Goal: Task Accomplishment & Management: Manage account settings

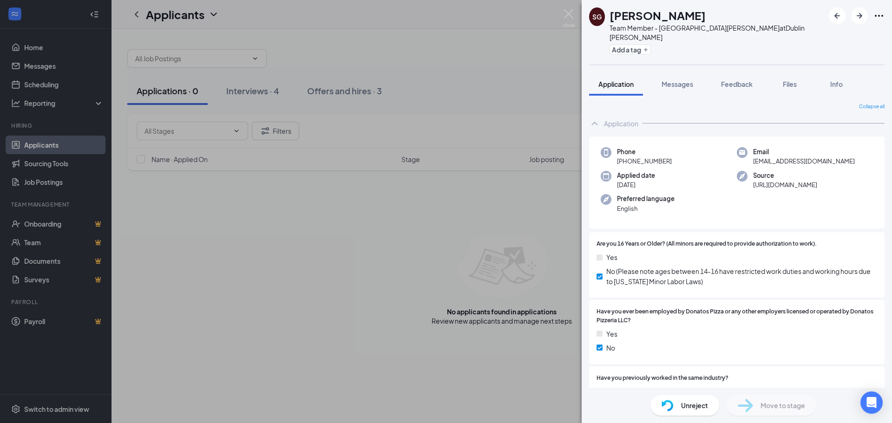
click at [252, 338] on div "SG [PERSON_NAME] Team Member - [GEOGRAPHIC_DATA] [PERSON_NAME] at [GEOGRAPHIC_D…" at bounding box center [446, 211] width 892 height 423
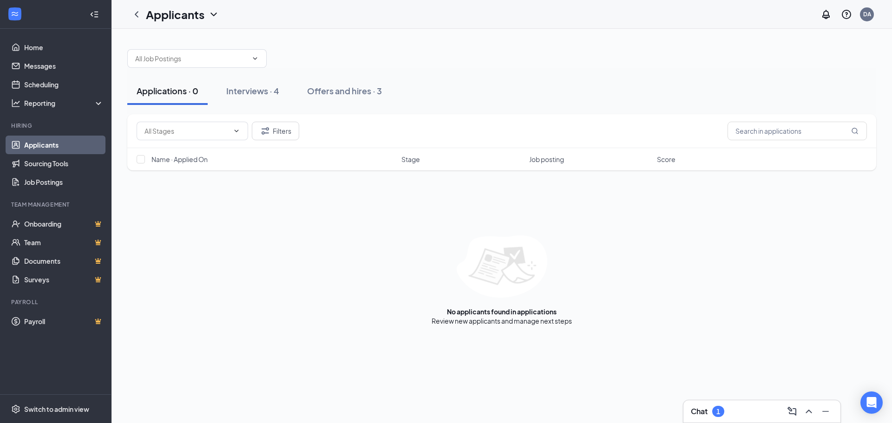
click at [713, 413] on div "1" at bounding box center [718, 411] width 12 height 11
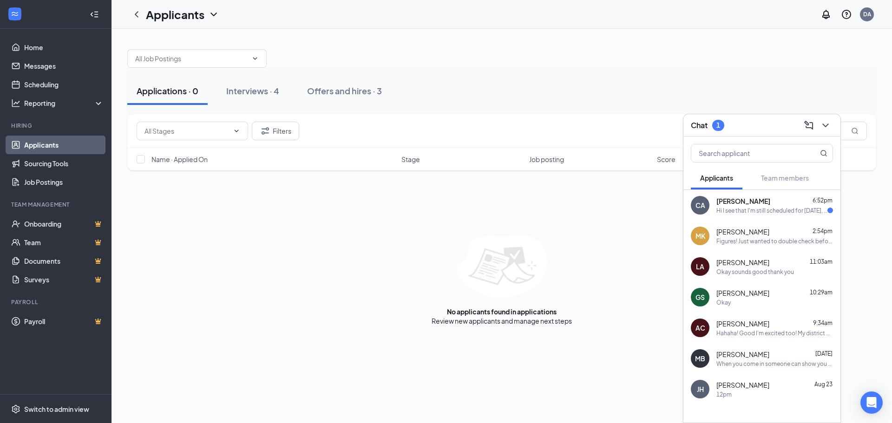
click at [752, 234] on span "[PERSON_NAME]" at bounding box center [742, 231] width 53 height 9
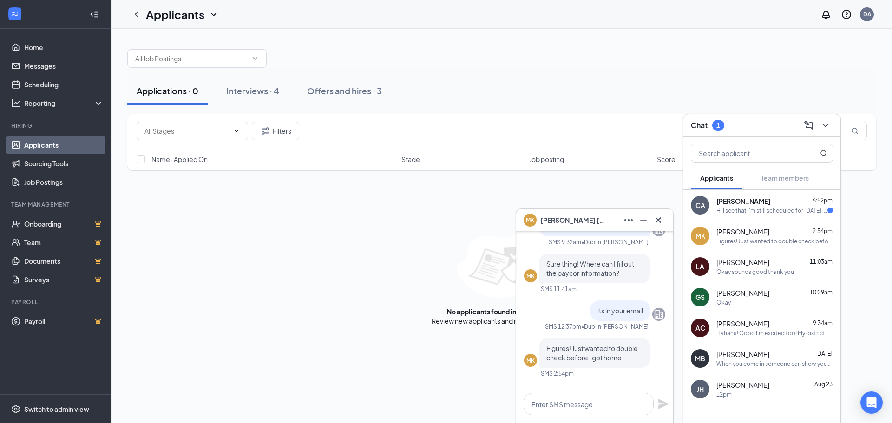
click at [756, 262] on span "[PERSON_NAME]" at bounding box center [742, 262] width 53 height 9
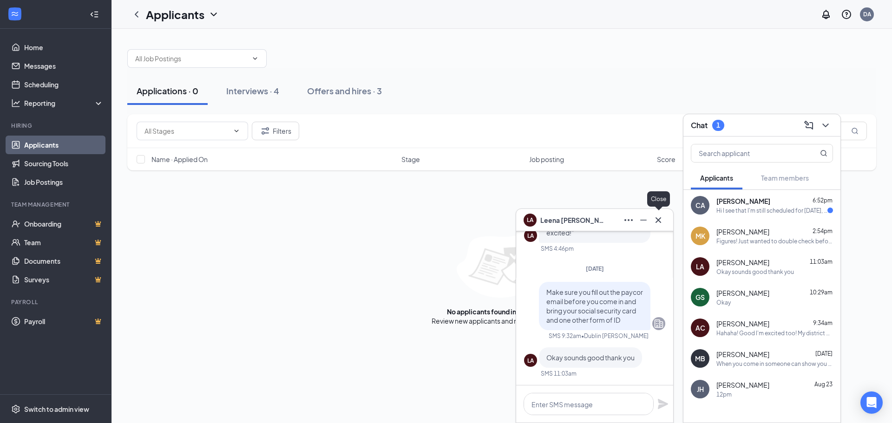
click at [661, 216] on icon "Cross" at bounding box center [658, 220] width 11 height 11
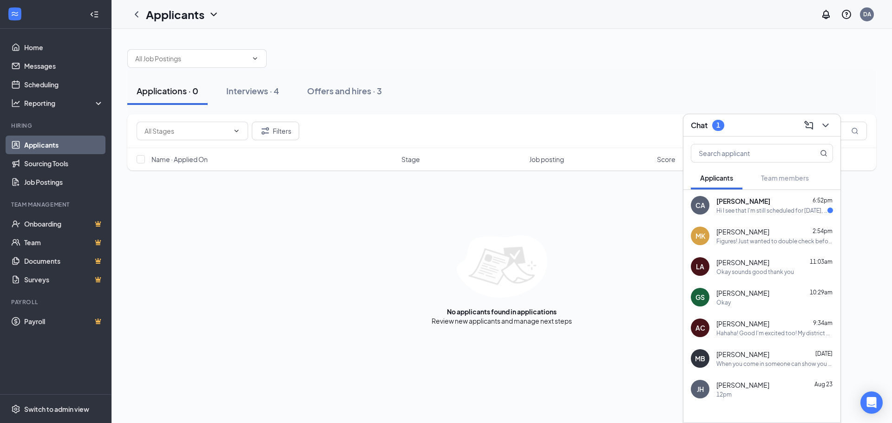
click at [759, 203] on div "[PERSON_NAME] 6:52pm" at bounding box center [774, 200] width 117 height 9
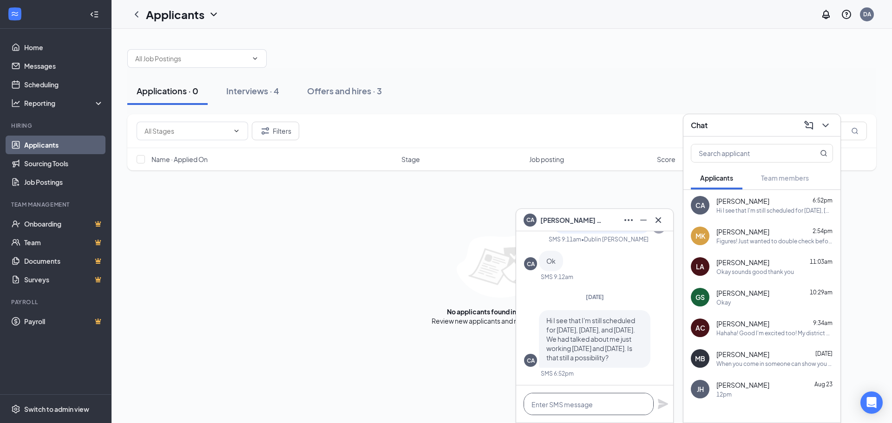
click at [588, 407] on textarea at bounding box center [589, 404] width 130 height 22
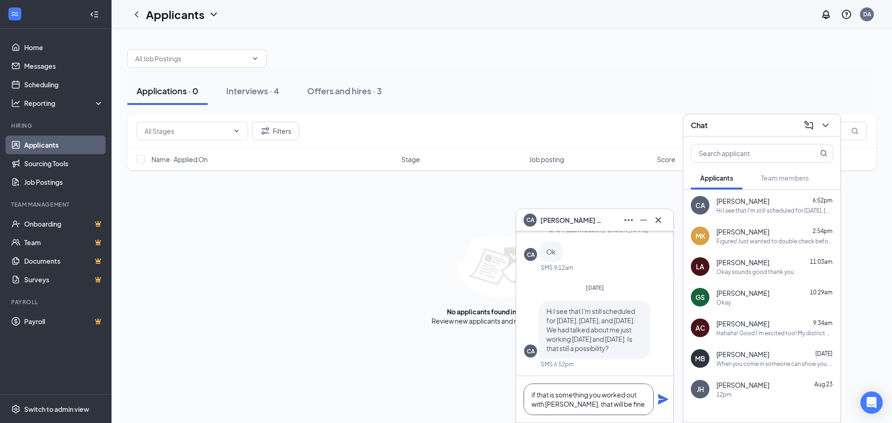
type textarea "if that is something you worked out with [PERSON_NAME], that will be fine"
click at [662, 399] on icon "Plane" at bounding box center [663, 399] width 10 height 10
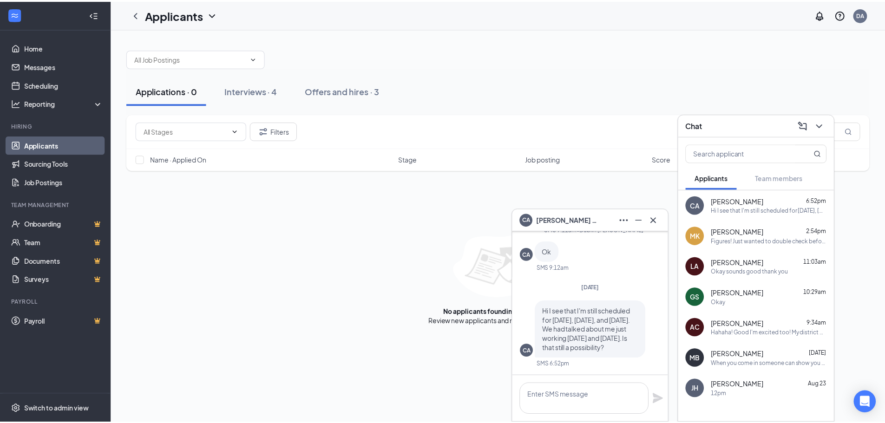
scroll to position [0, 0]
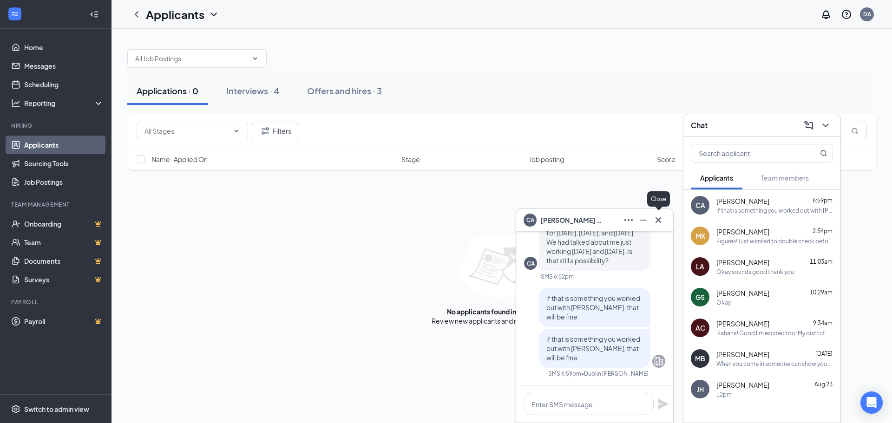
click at [659, 225] on icon "Cross" at bounding box center [658, 220] width 11 height 11
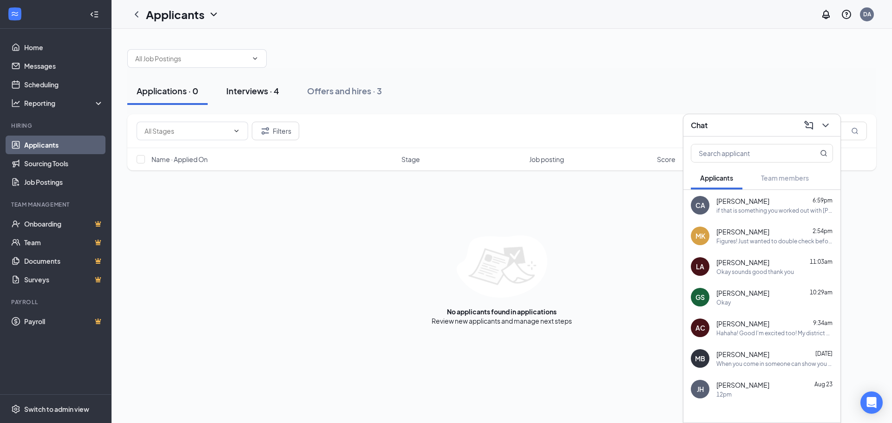
click at [250, 86] on div "Interviews · 4" at bounding box center [252, 91] width 53 height 12
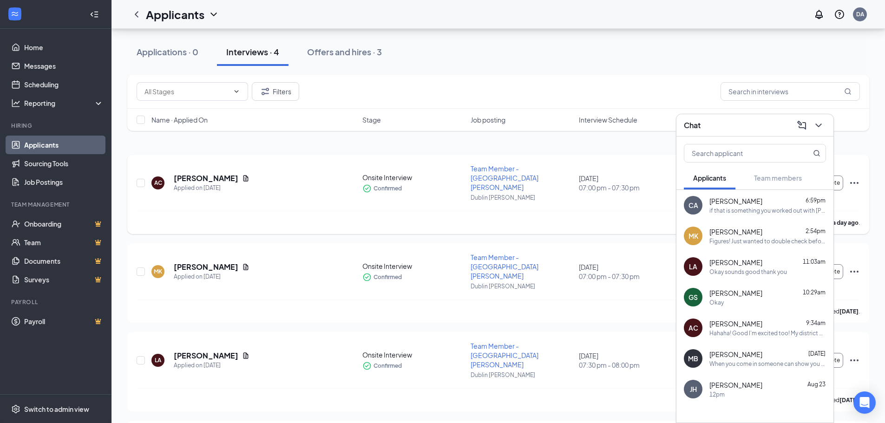
scroll to position [45, 0]
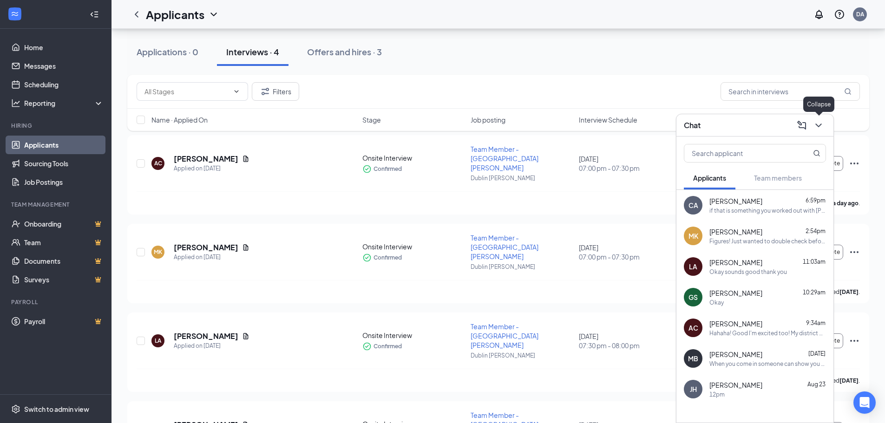
click at [823, 121] on icon "ChevronDown" at bounding box center [818, 125] width 11 height 11
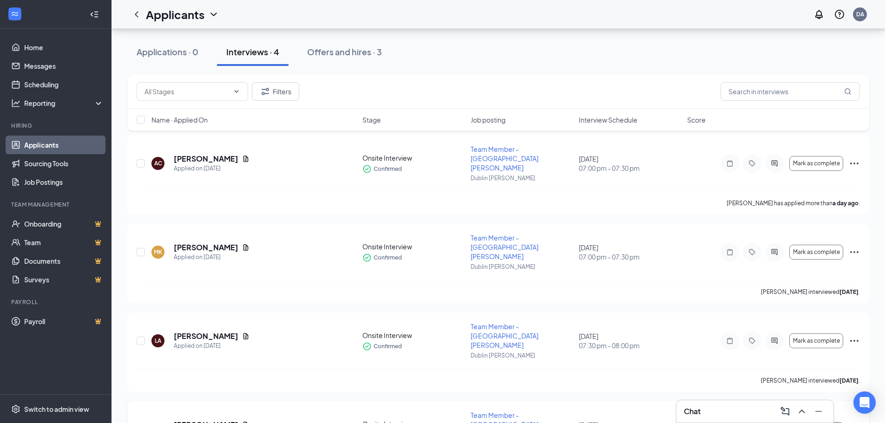
click at [817, 423] on span "Mark as complete" at bounding box center [816, 429] width 47 height 7
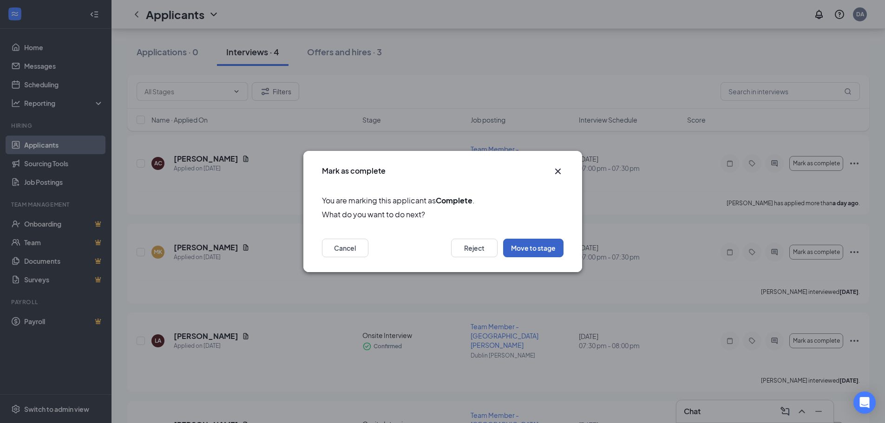
click at [531, 241] on button "Move to stage" at bounding box center [533, 248] width 60 height 19
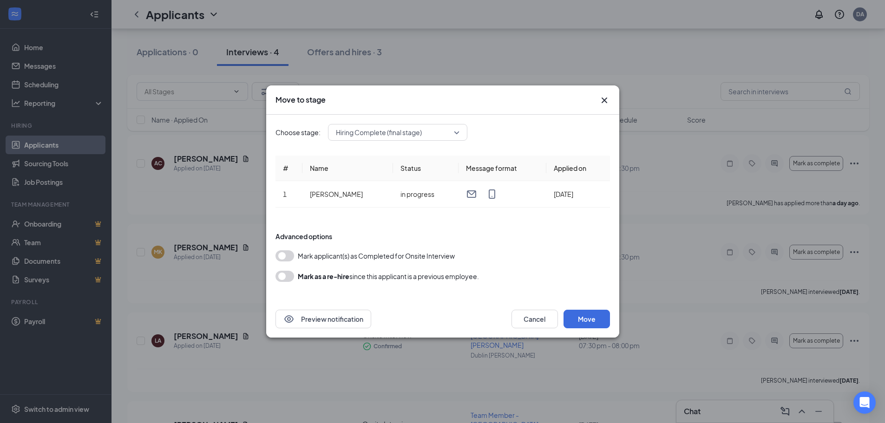
click at [283, 254] on button "button" at bounding box center [284, 255] width 19 height 11
click at [584, 316] on button "Move" at bounding box center [586, 319] width 46 height 19
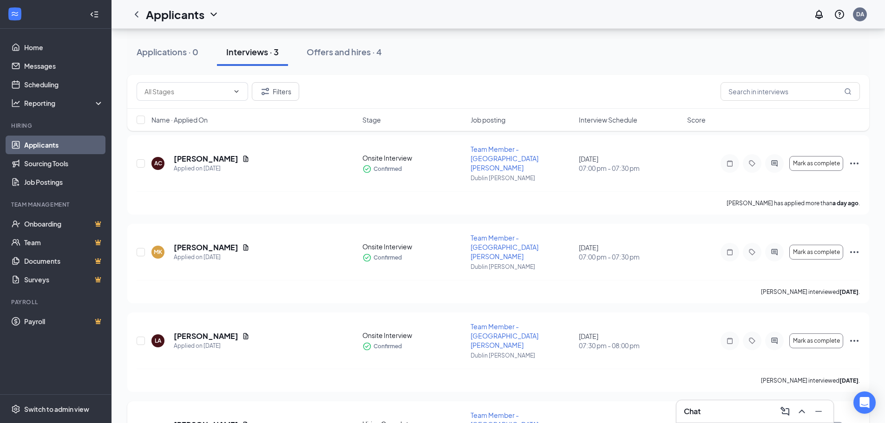
click at [818, 422] on button "button" at bounding box center [824, 429] width 37 height 15
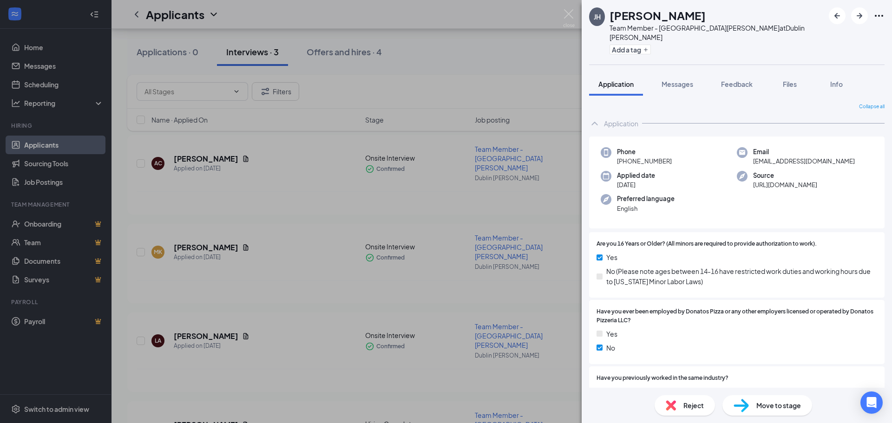
click at [784, 411] on div "Move to stage" at bounding box center [767, 405] width 90 height 20
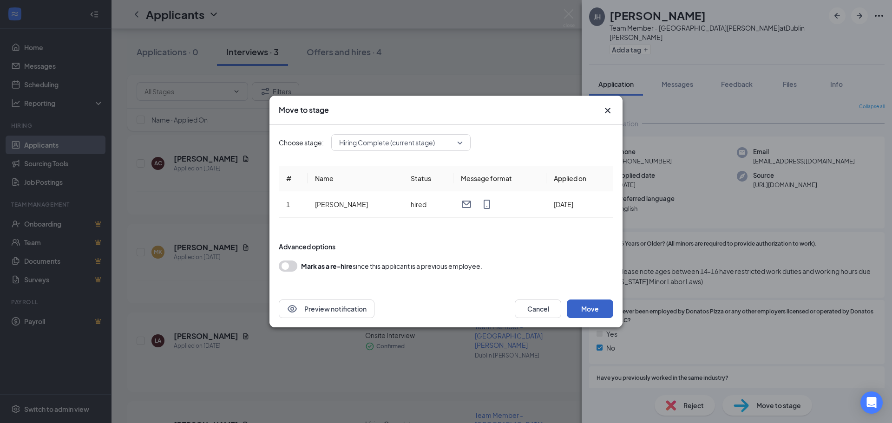
click at [595, 307] on button "Move" at bounding box center [590, 309] width 46 height 19
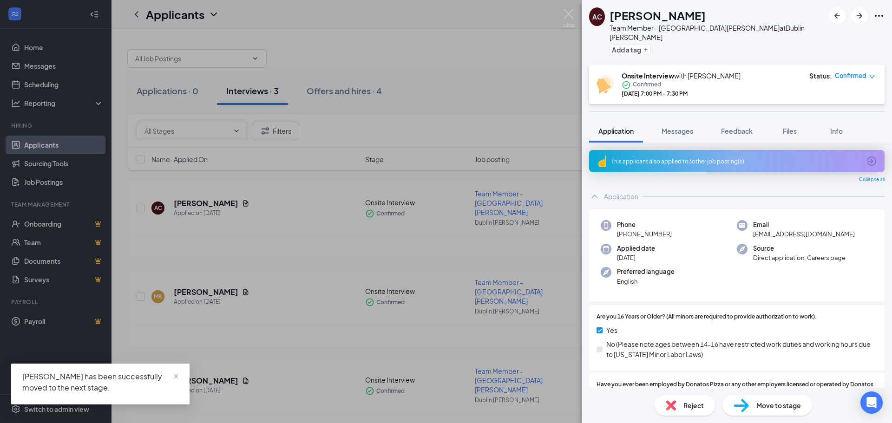
click at [302, 399] on div "AC [PERSON_NAME] Team Member - [GEOGRAPHIC_DATA] [PERSON_NAME] at [GEOGRAPHIC_D…" at bounding box center [446, 211] width 892 height 423
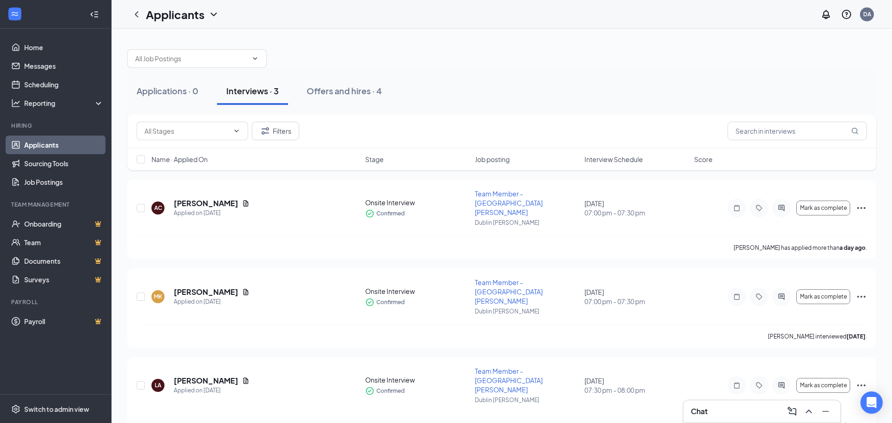
click at [716, 420] on div "Chat" at bounding box center [761, 411] width 157 height 22
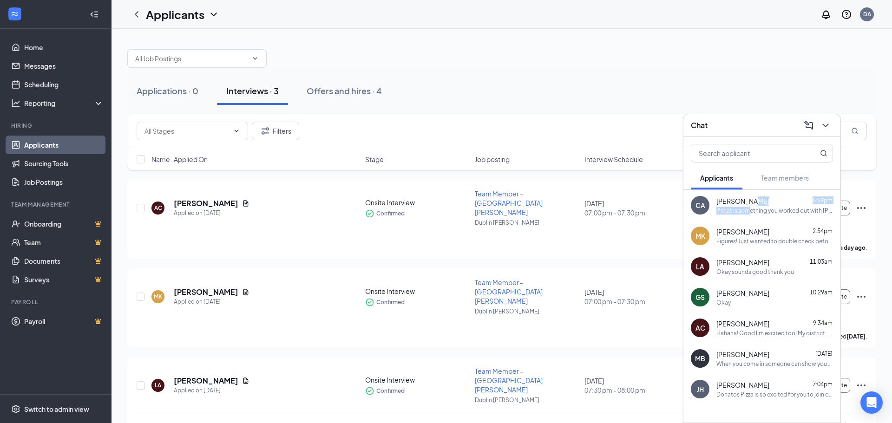
click at [747, 206] on div "[PERSON_NAME] 6:59pm if that is something you worked out with [PERSON_NAME], th…" at bounding box center [774, 205] width 117 height 18
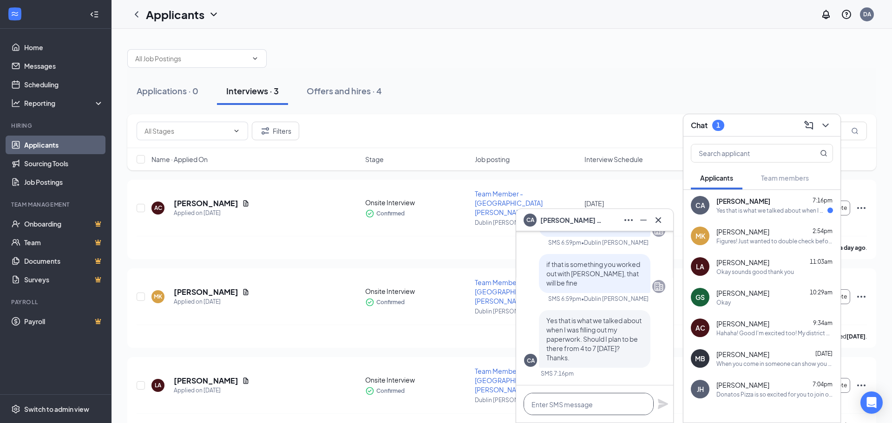
click at [575, 403] on textarea at bounding box center [589, 404] width 130 height 22
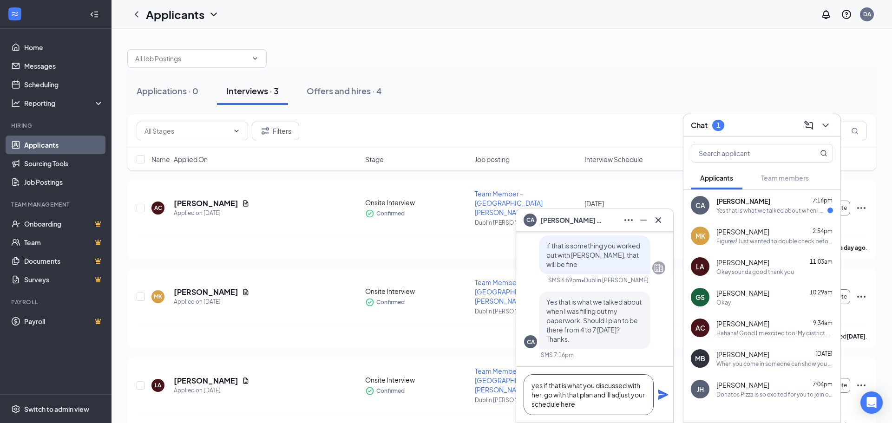
type textarea "yes if that is what you discussed with her. go with that plan and ill adjust yo…"
click at [662, 397] on icon "Plane" at bounding box center [663, 395] width 10 height 10
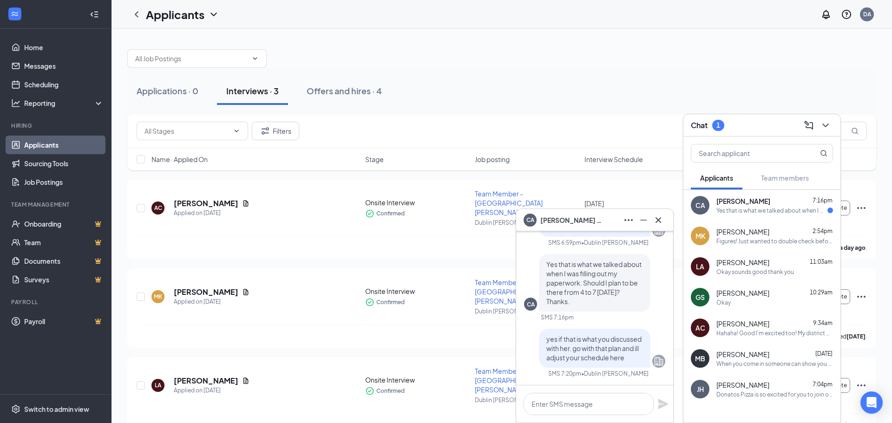
scroll to position [0, 0]
